Goal: Check status: Check status

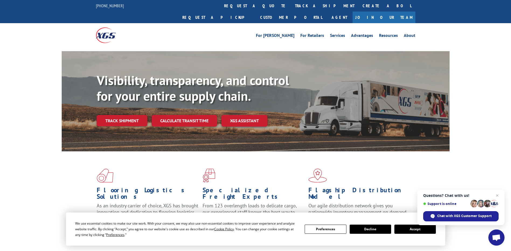
click at [412, 229] on button "Accept" at bounding box center [416, 229] width 42 height 9
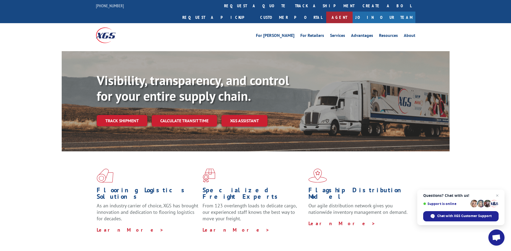
click at [353, 12] on link "Agent" at bounding box center [340, 18] width 26 height 12
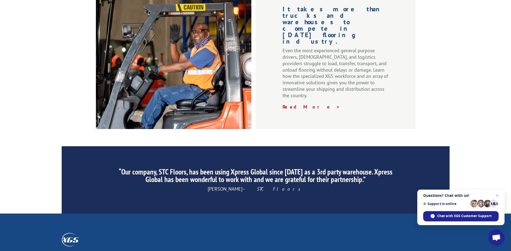
scroll to position [816, 0]
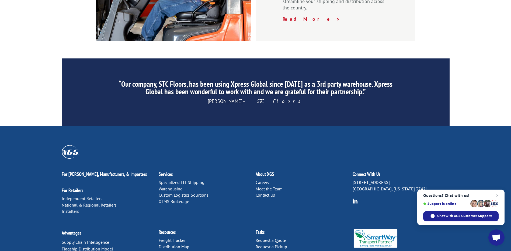
click at [260, 193] on link "Contact Us" at bounding box center [265, 195] width 19 height 5
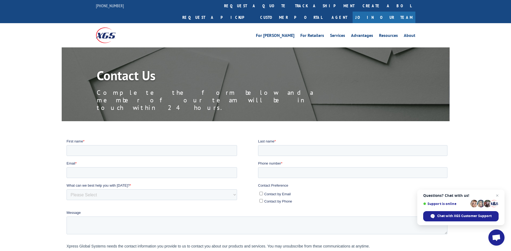
click at [496, 239] on span "Open chat" at bounding box center [496, 239] width 9 height 8
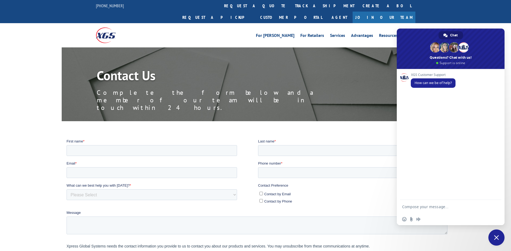
click at [428, 209] on textarea "Compose your message..." at bounding box center [446, 206] width 86 height 13
type textarea "I WANT TO TRACK SHIPMENT PU #"
drag, startPoint x: 118, startPoint y: 5, endPoint x: 88, endPoint y: 1, distance: 29.6
click at [88, 1] on div "[PHONE_NUMBER] request a quote track a shipment Create a BOL Request a pickup C…" at bounding box center [255, 11] width 511 height 23
copy link "[PHONE_NUMBER]"
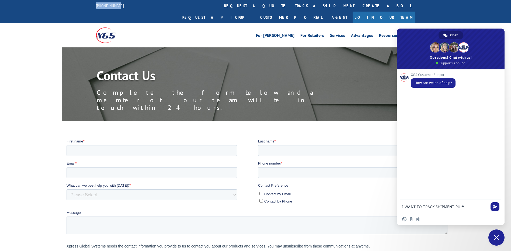
click at [500, 240] on span "Close chat" at bounding box center [497, 238] width 16 height 16
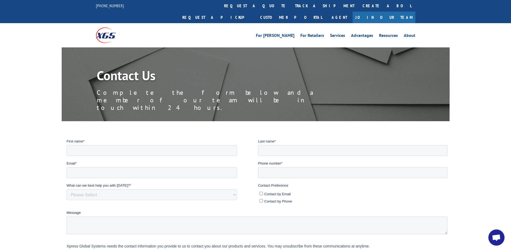
click at [54, 157] on div at bounding box center [255, 219] width 511 height 161
click at [291, 7] on link "track a shipment" at bounding box center [325, 6] width 68 height 12
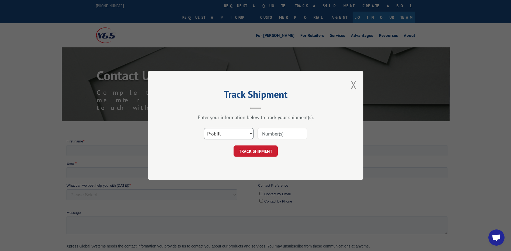
click at [242, 132] on select "Select category... Probill BOL PO" at bounding box center [229, 133] width 50 height 11
click at [204, 128] on select "Select category... Probill BOL PO" at bounding box center [229, 133] width 50 height 11
click at [287, 133] on input at bounding box center [283, 133] width 50 height 11
paste input "17602475"
type input "17602475"
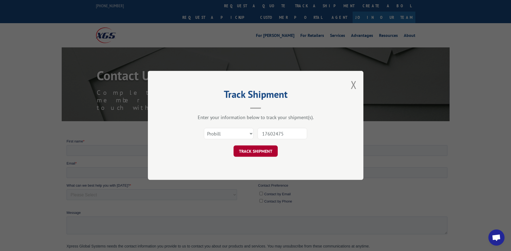
click at [262, 150] on button "TRACK SHIPMENT" at bounding box center [256, 151] width 44 height 11
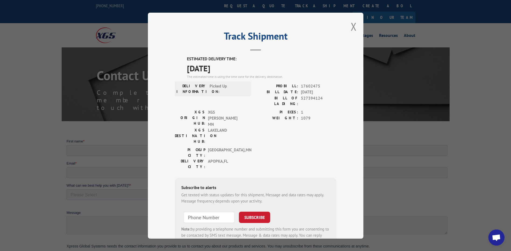
scroll to position [16, 0]
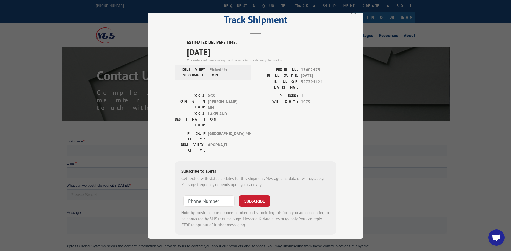
click at [244, 111] on div "XGS DESTINATION HUB: LAKELAND" at bounding box center [211, 119] width 73 height 17
